Goal: Share content: Share content

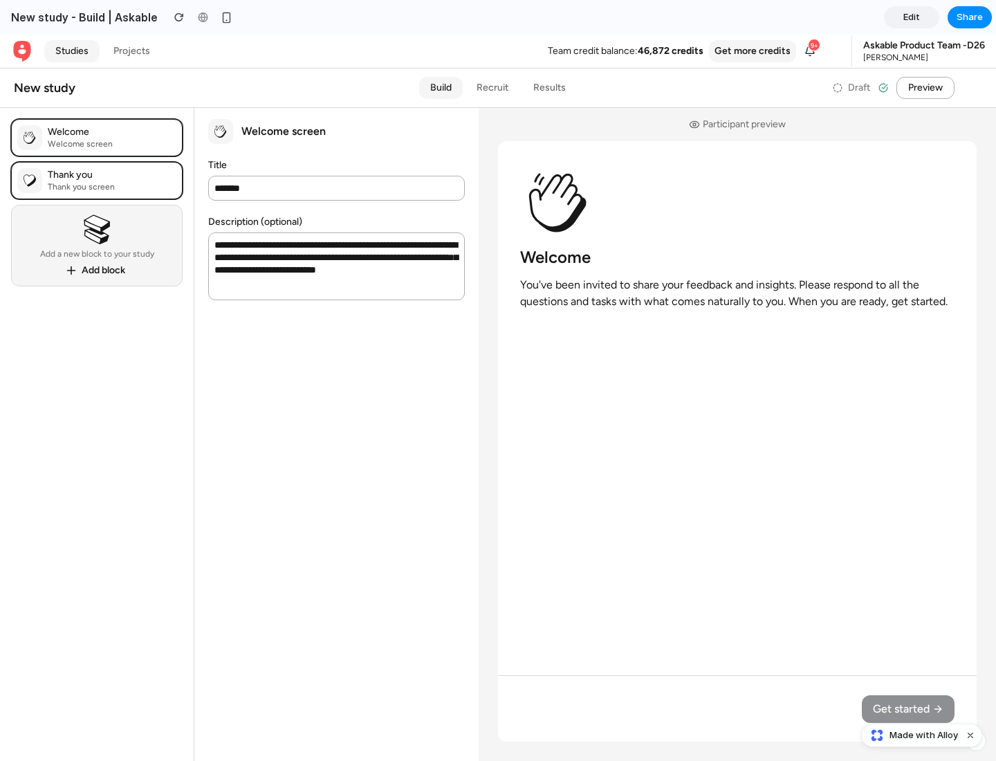
click at [970, 17] on span "Share" at bounding box center [969, 17] width 26 height 14
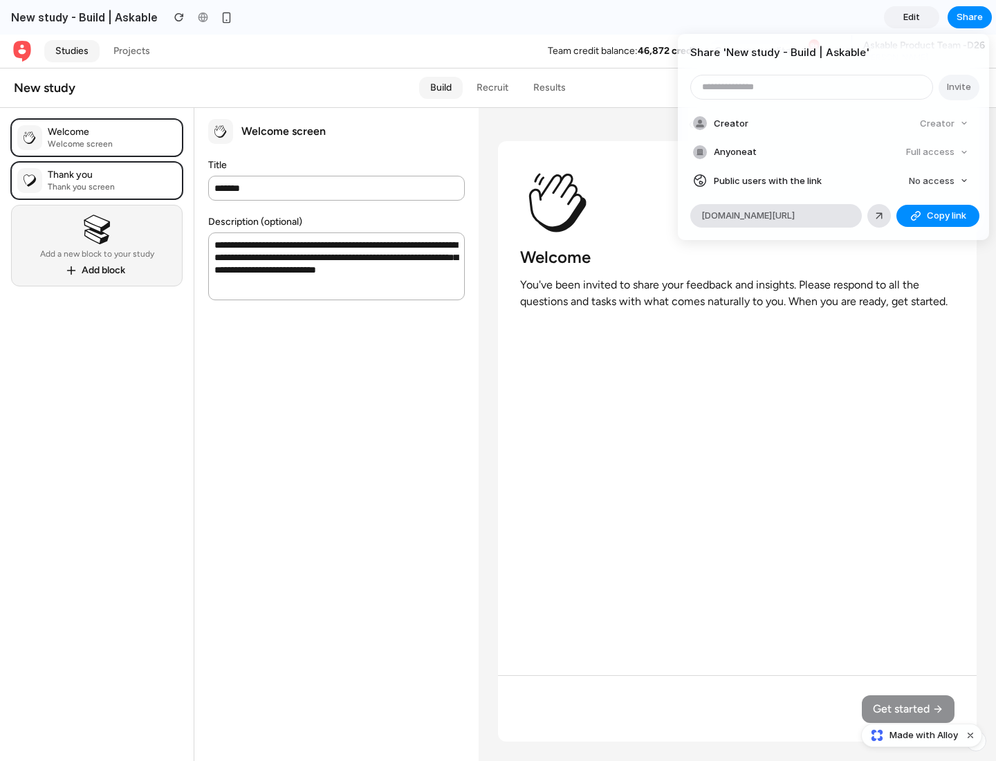
click at [938, 216] on span "Copy link" at bounding box center [946, 216] width 39 height 14
click at [923, 735] on div "Share ' New study - Build | Askable ' Invite Creator Creator Anyone at Full acc…" at bounding box center [498, 380] width 996 height 761
